Goal: Information Seeking & Learning: Learn about a topic

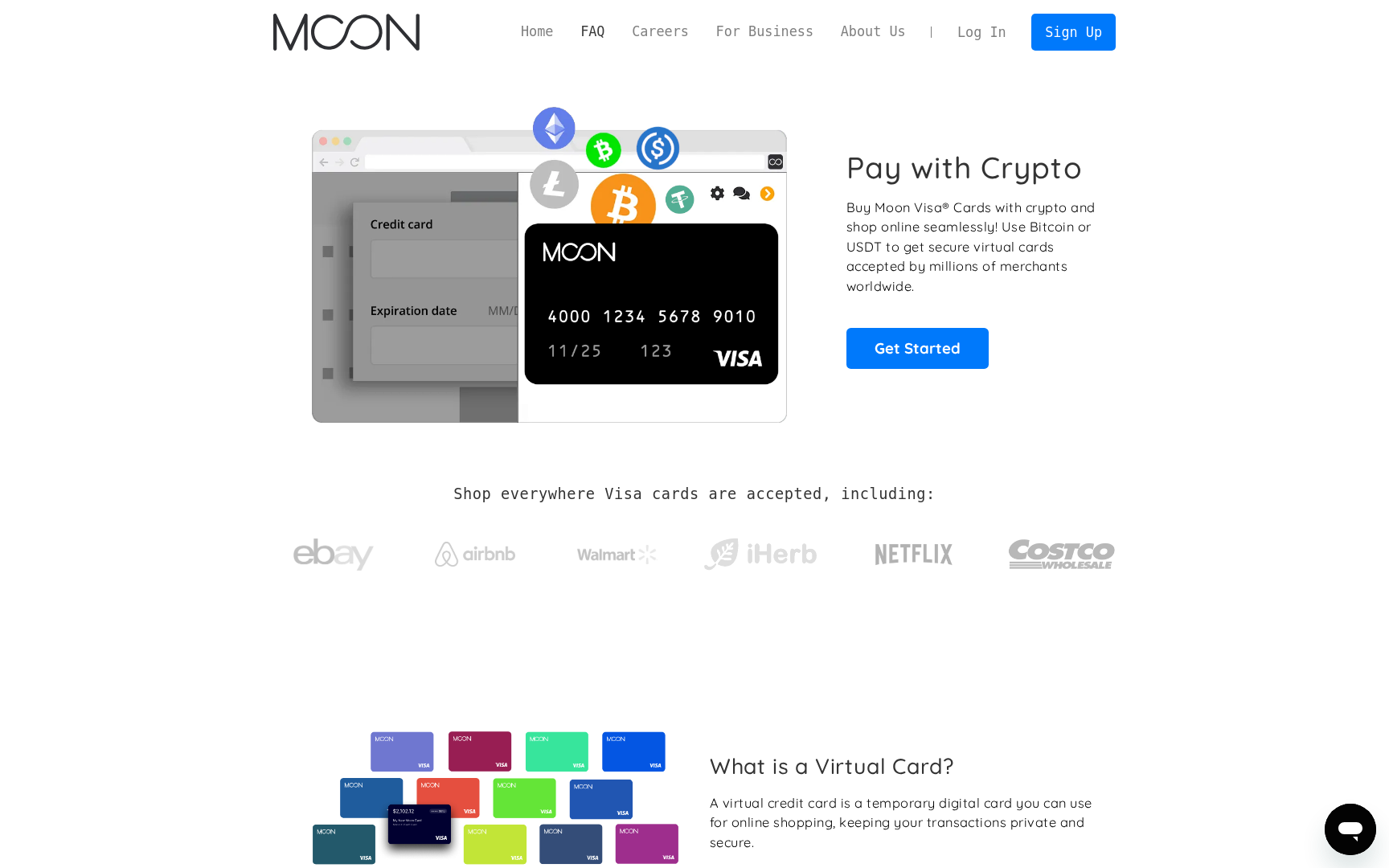
click at [603, 28] on link "FAQ" at bounding box center [592, 32] width 52 height 20
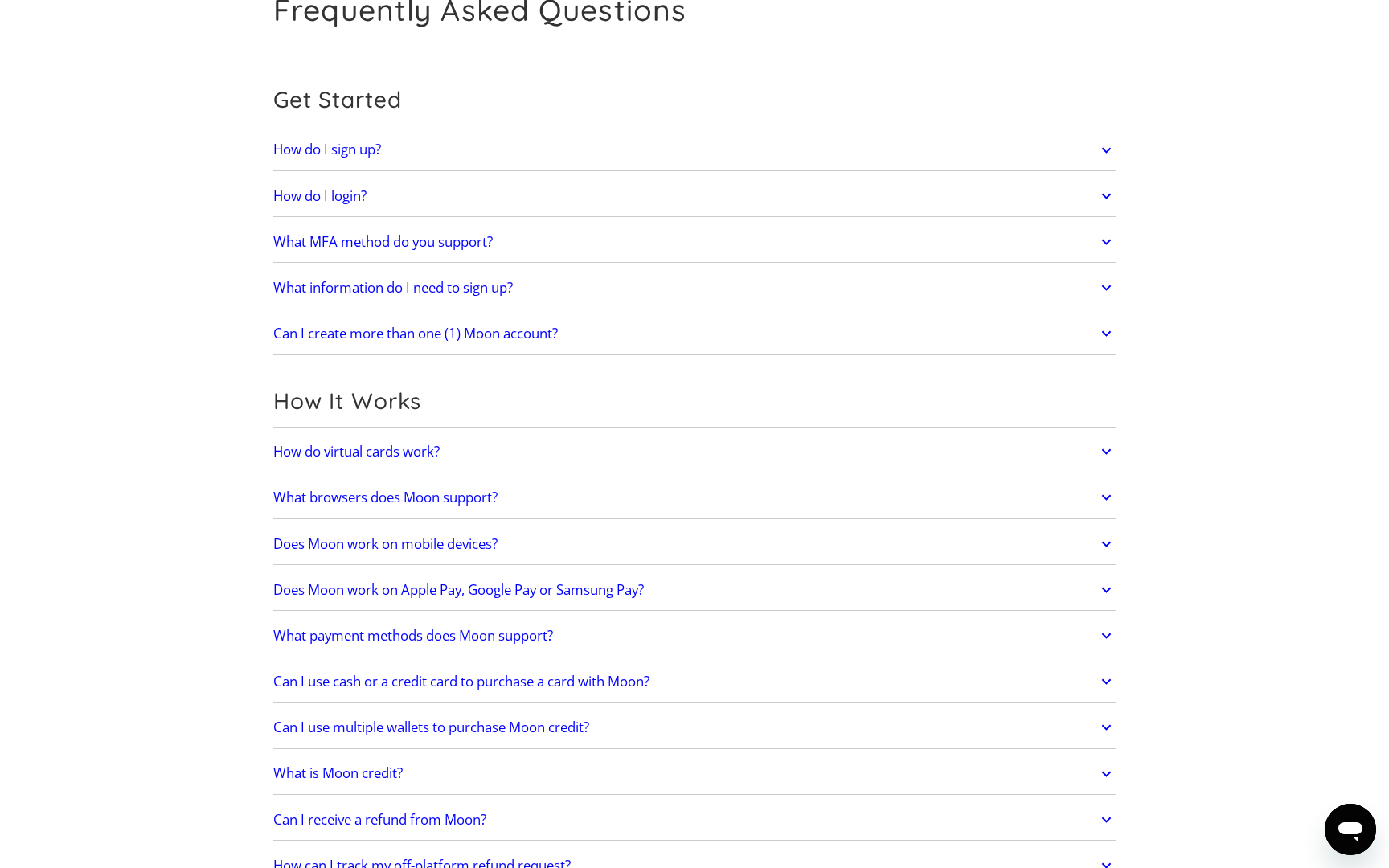
scroll to position [104, 0]
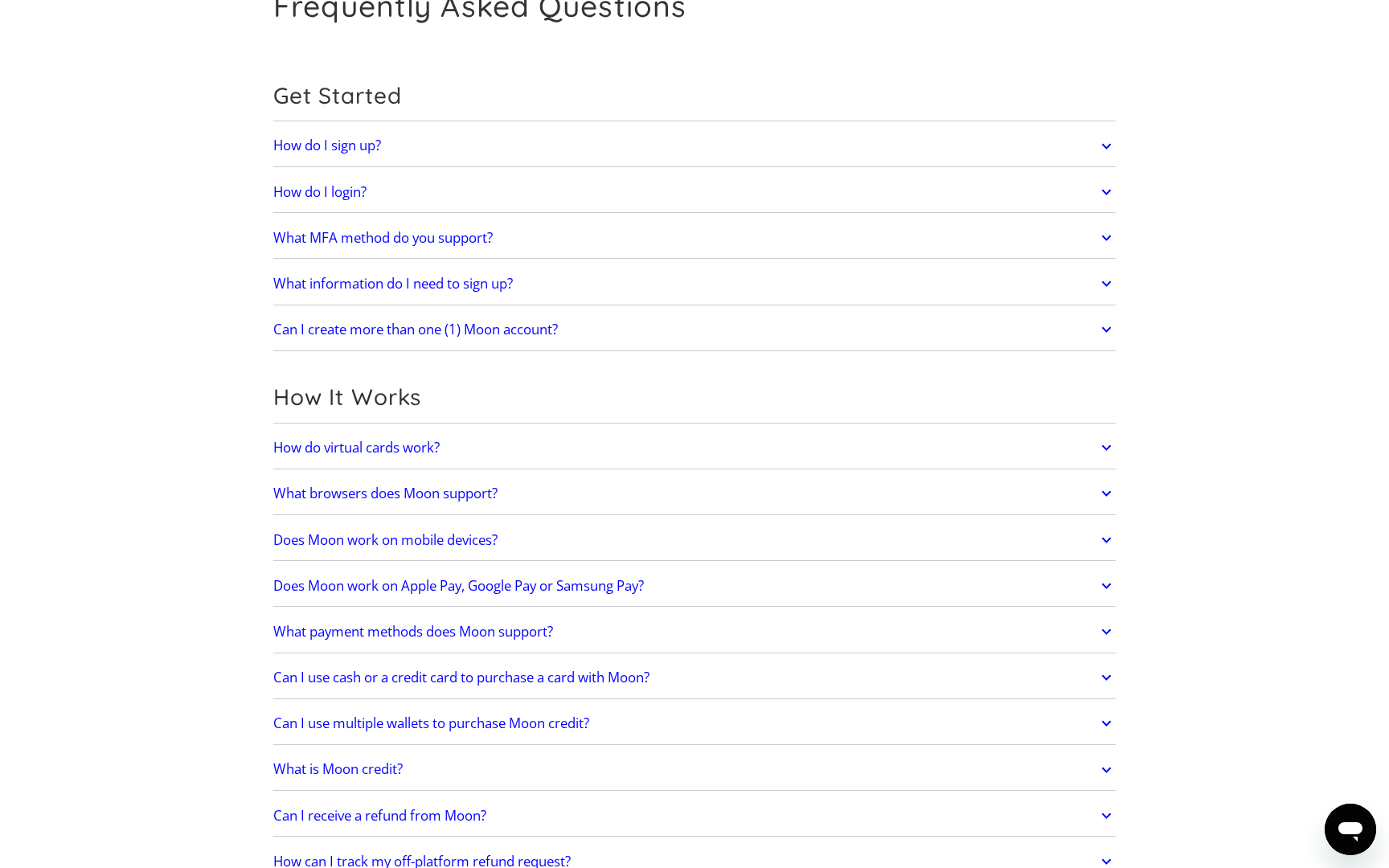
click at [320, 240] on h2 "What MFA method do you support?" at bounding box center [382, 237] width 220 height 16
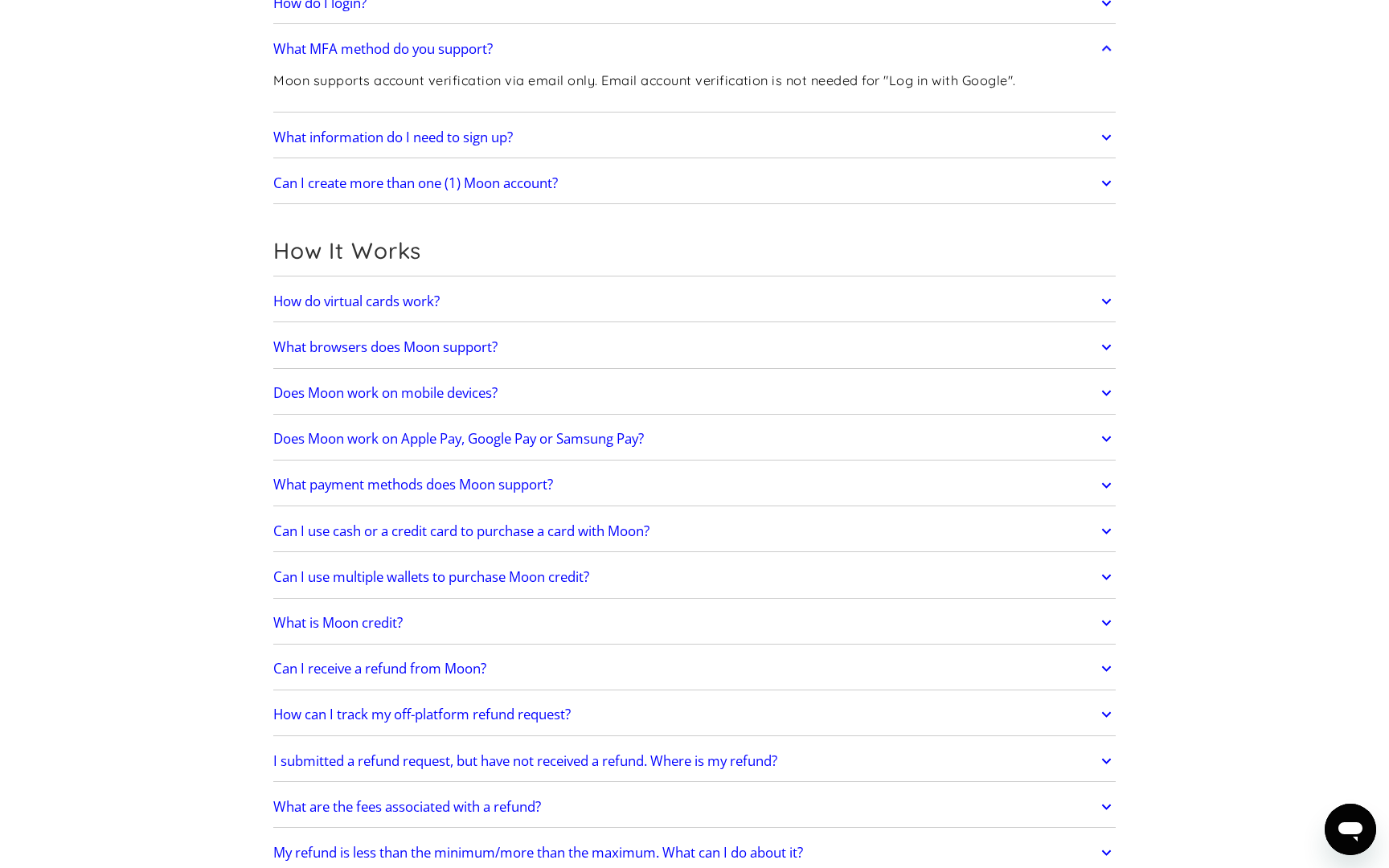
scroll to position [294, 0]
click at [312, 289] on link "How do virtual cards work?" at bounding box center [694, 301] width 842 height 34
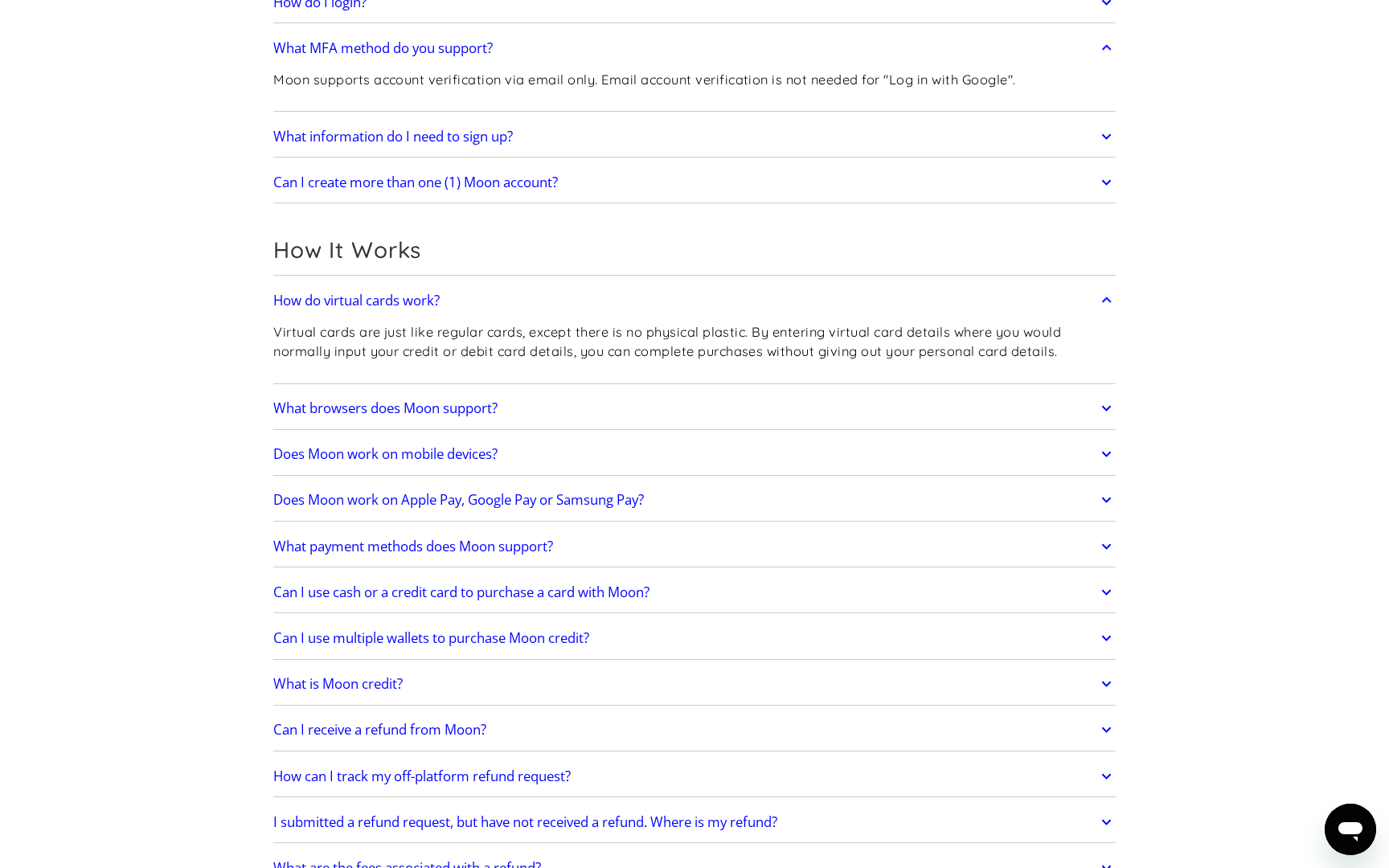
click at [302, 406] on h2 "What browsers does Moon support?" at bounding box center [385, 408] width 224 height 16
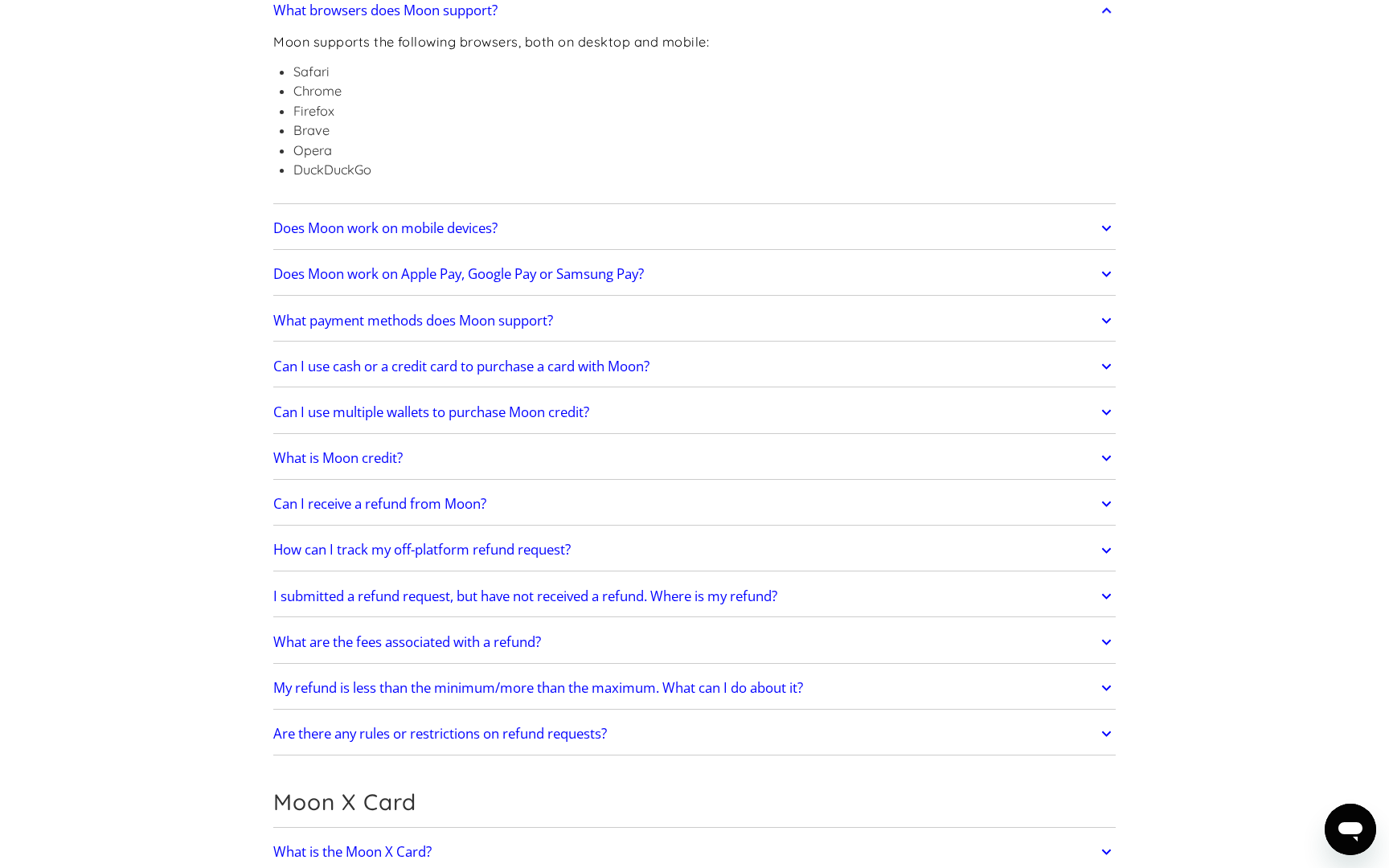
scroll to position [693, 0]
click at [330, 224] on h2 "Does Moon work on mobile devices?" at bounding box center [385, 226] width 224 height 16
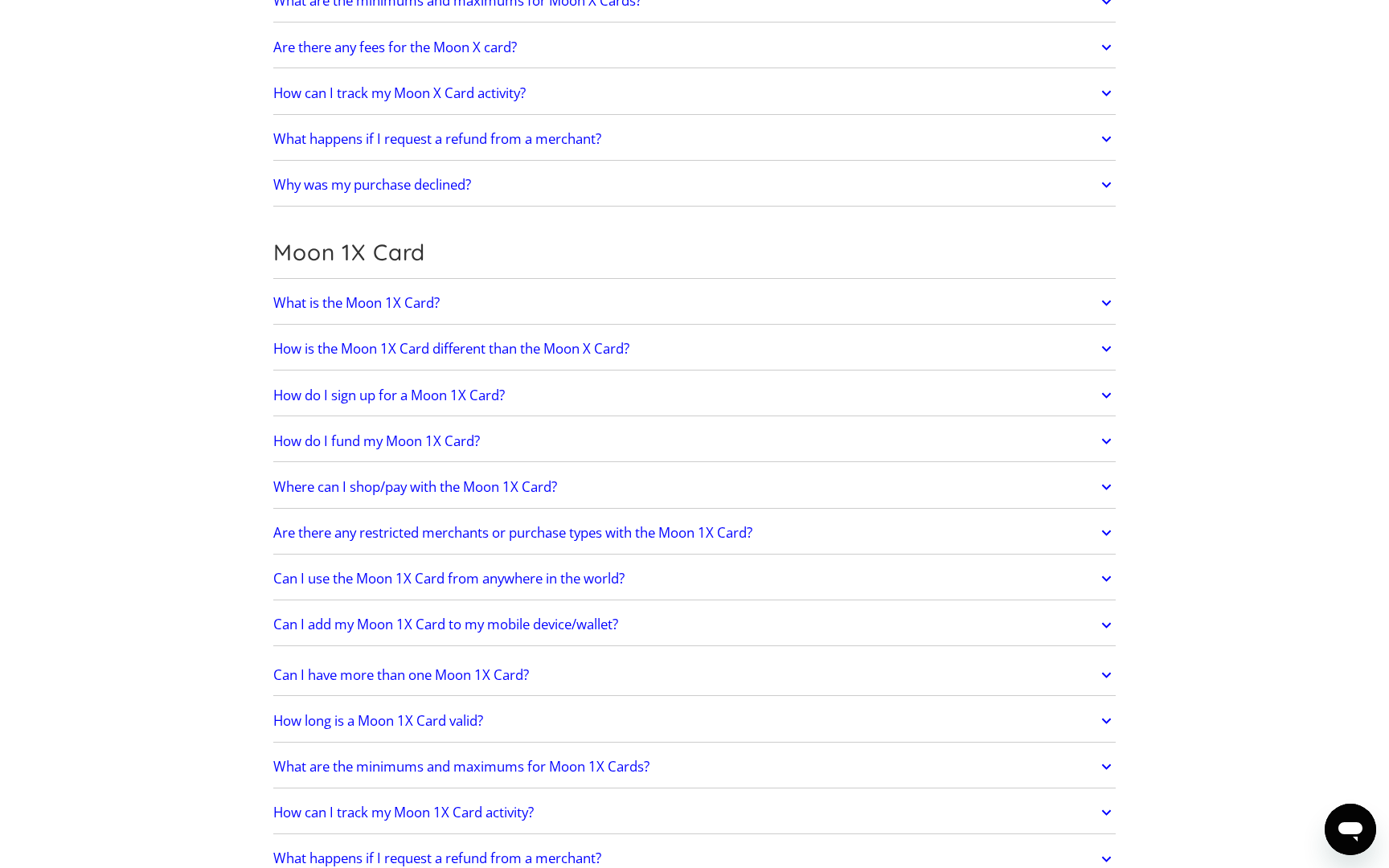
scroll to position [2000, 0]
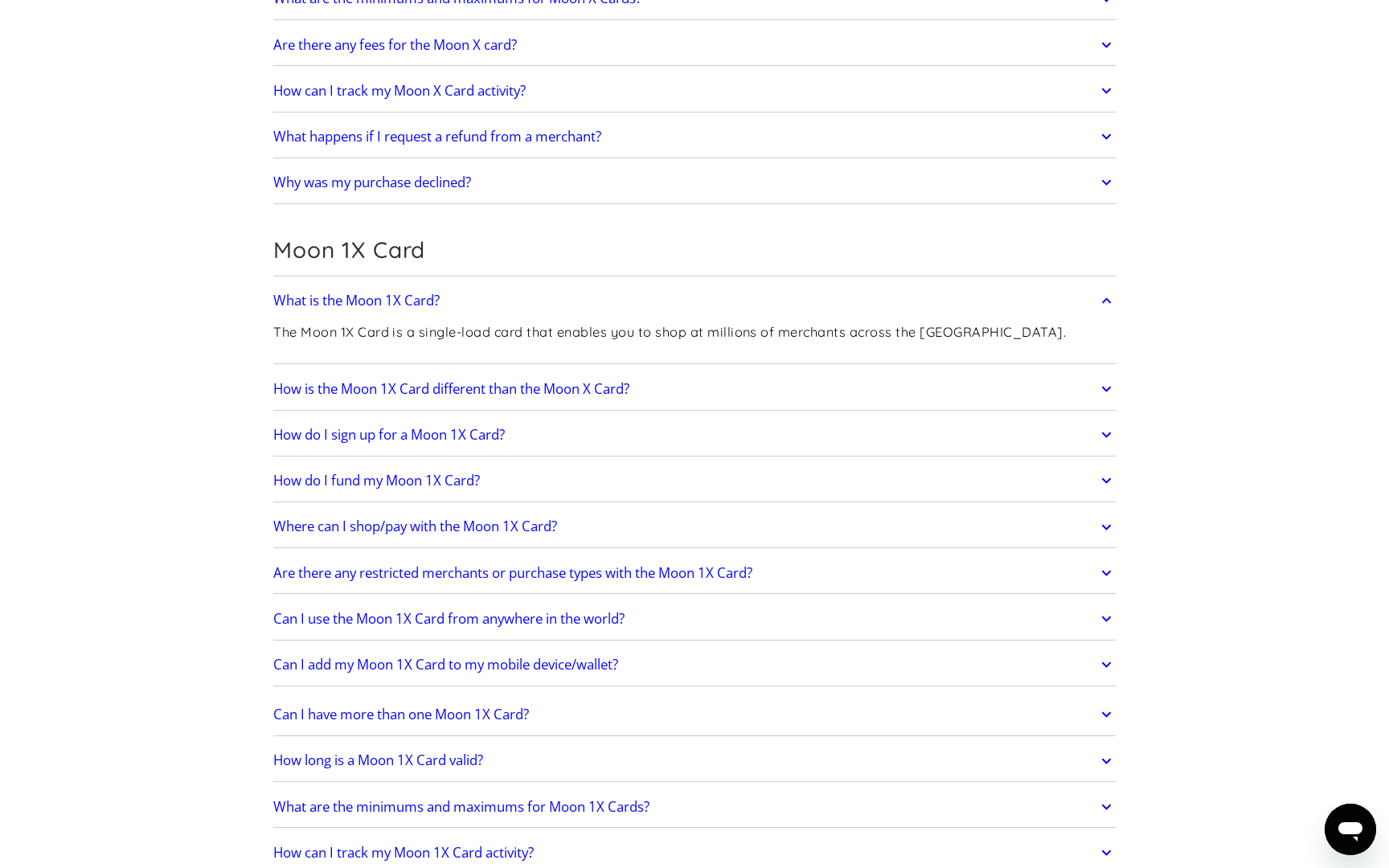
click at [332, 391] on h2 "How is the Moon 1X Card different than the Moon X Card?" at bounding box center [451, 388] width 356 height 16
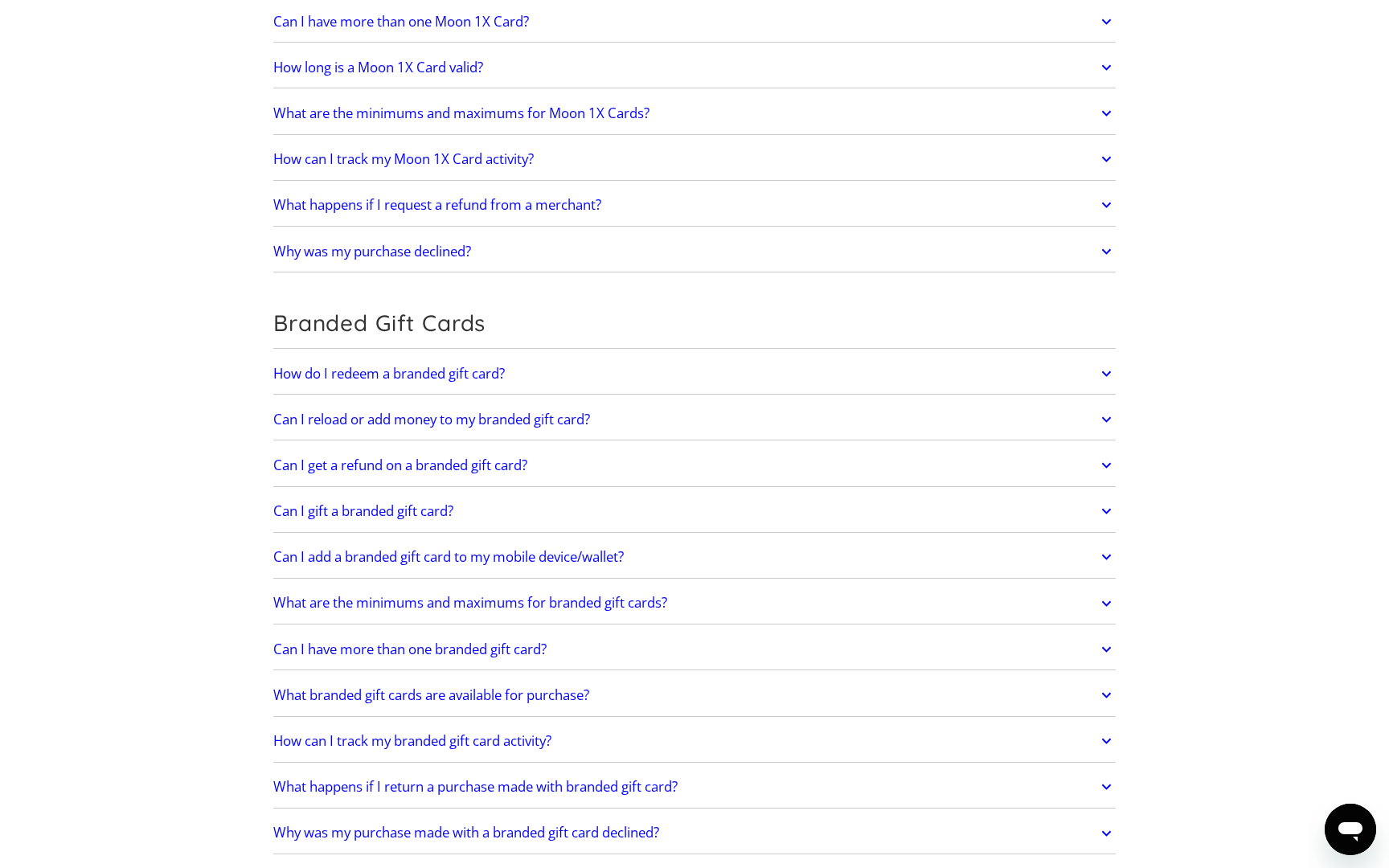
scroll to position [2848, 0]
click at [287, 388] on div "How do I redeem a branded gift card? After purchasing your branded gift card, M…" at bounding box center [694, 370] width 842 height 42
click at [300, 370] on h2 "How do I redeem a branded gift card?" at bounding box center [388, 370] width 232 height 16
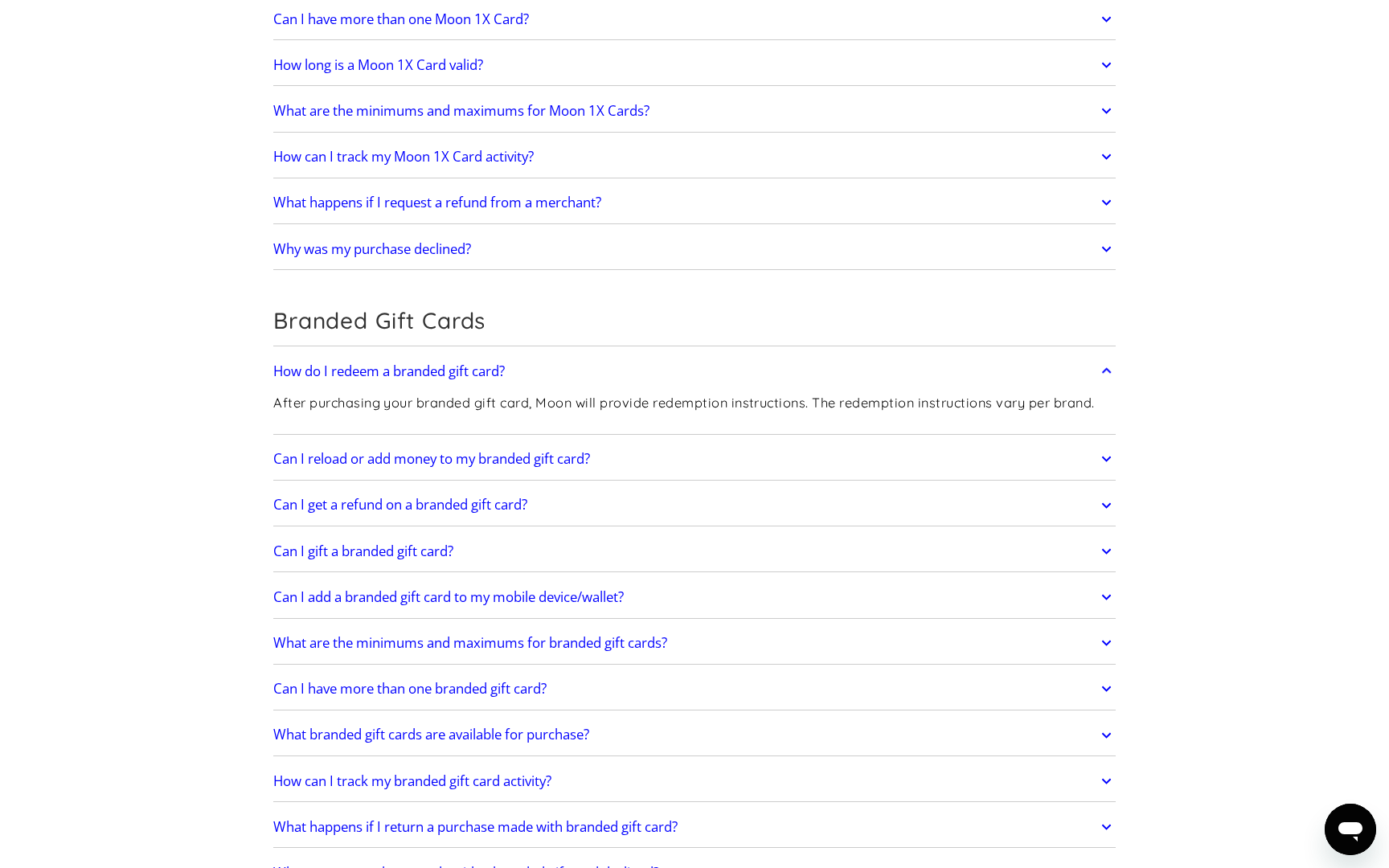
click at [300, 370] on h2 "How do I redeem a branded gift card?" at bounding box center [388, 370] width 232 height 16
